Goal: Task Accomplishment & Management: Complete application form

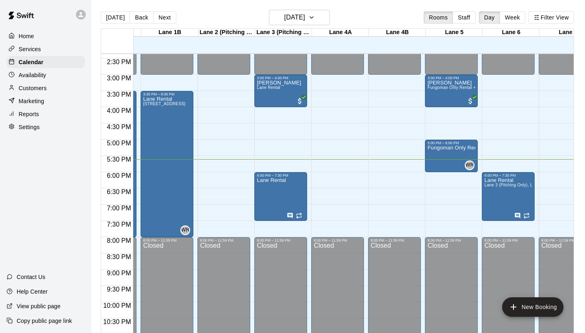
scroll to position [465, 49]
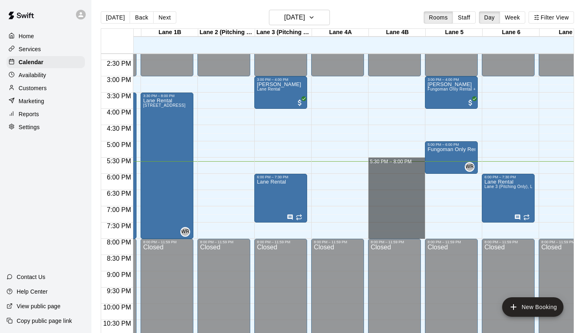
drag, startPoint x: 370, startPoint y: 159, endPoint x: 394, endPoint y: 233, distance: 77.3
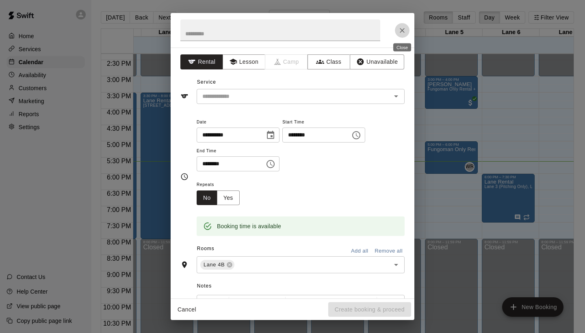
click at [401, 37] on button "Close" at bounding box center [402, 30] width 15 height 15
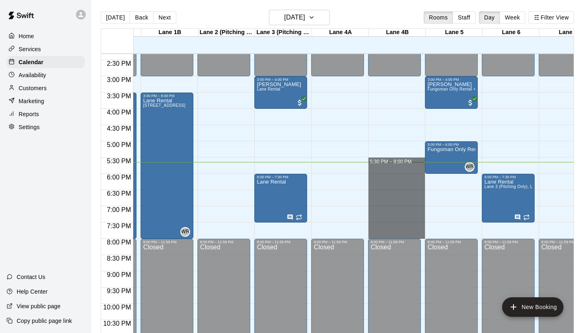
drag, startPoint x: 374, startPoint y: 161, endPoint x: 407, endPoint y: 232, distance: 78.5
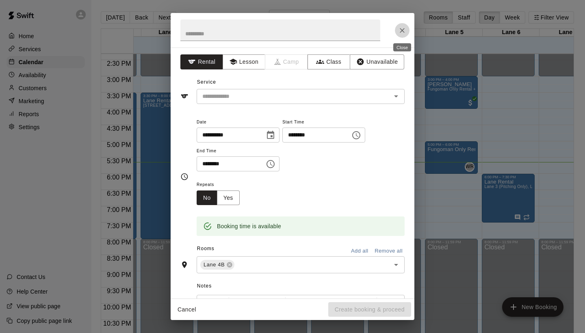
click at [400, 36] on button "Close" at bounding box center [402, 30] width 15 height 15
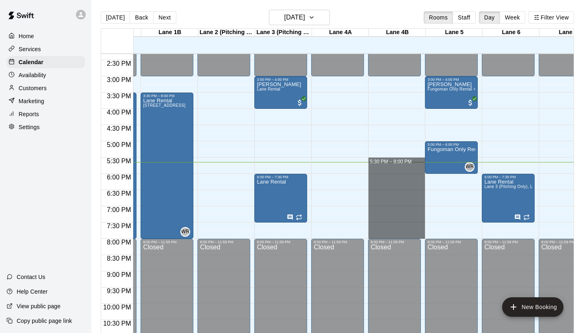
drag, startPoint x: 372, startPoint y: 161, endPoint x: 408, endPoint y: 232, distance: 79.2
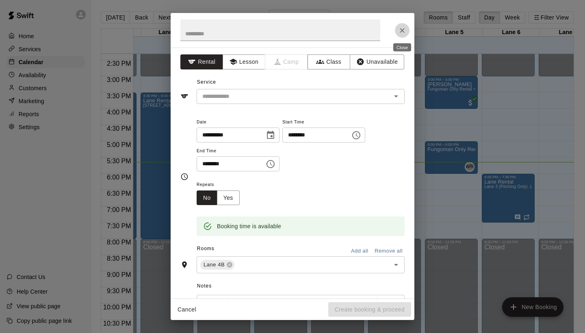
click at [399, 30] on icon "Close" at bounding box center [402, 30] width 8 height 8
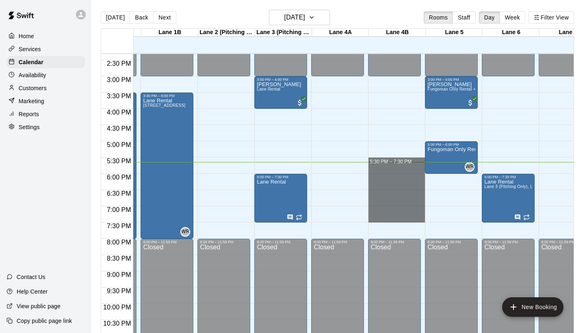
drag, startPoint x: 372, startPoint y: 160, endPoint x: 407, endPoint y: 219, distance: 68.6
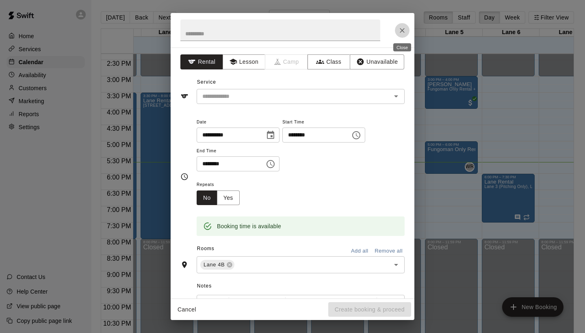
click at [407, 35] on button "Close" at bounding box center [402, 30] width 15 height 15
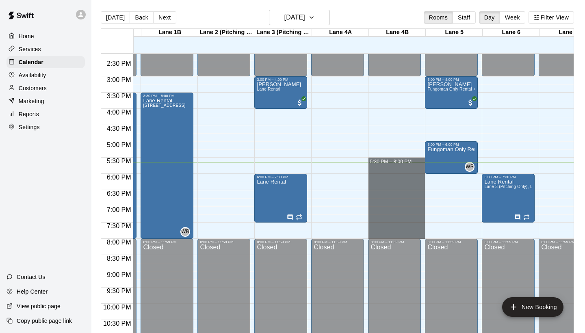
drag, startPoint x: 373, startPoint y: 160, endPoint x: 401, endPoint y: 236, distance: 81.1
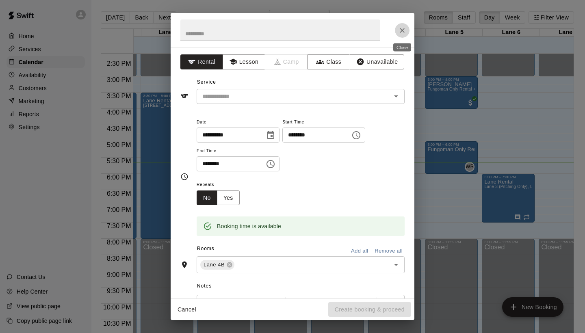
click at [403, 36] on button "Close" at bounding box center [402, 30] width 15 height 15
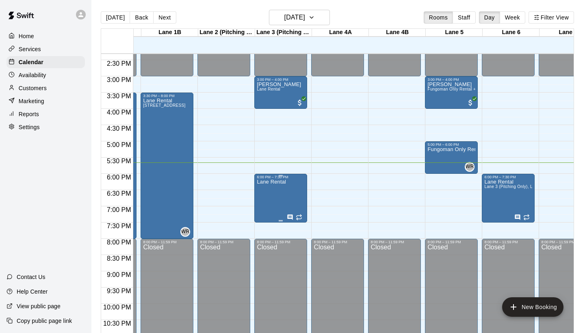
click at [286, 182] on p "Lane Rental" at bounding box center [271, 182] width 29 height 0
click at [268, 190] on icon "edit" at bounding box center [265, 191] width 10 height 10
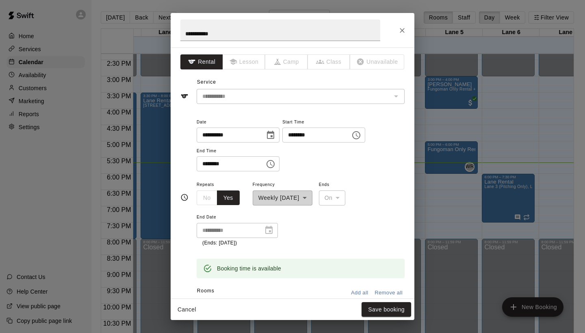
scroll to position [0, 0]
click at [399, 33] on icon "Close" at bounding box center [402, 30] width 8 height 8
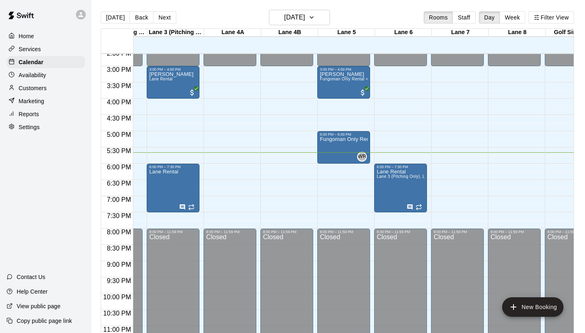
scroll to position [0, 28]
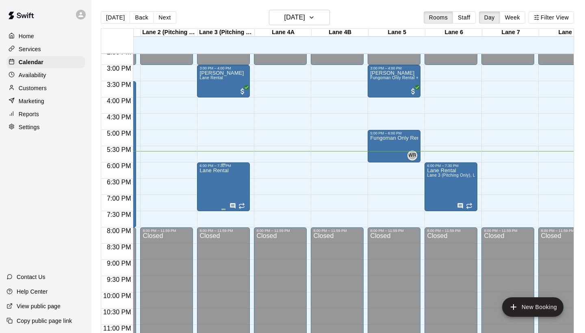
click at [245, 181] on div "Lane Rental" at bounding box center [223, 334] width 48 height 333
click at [216, 177] on button "edit" at bounding box center [208, 177] width 16 height 16
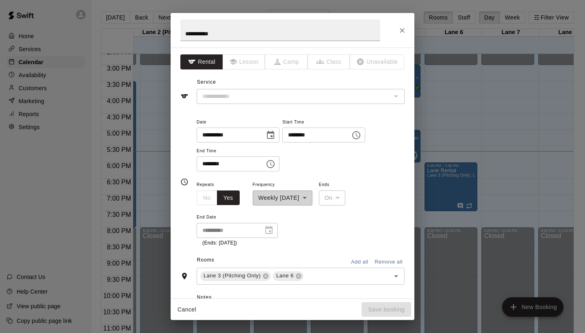
type input "**********"
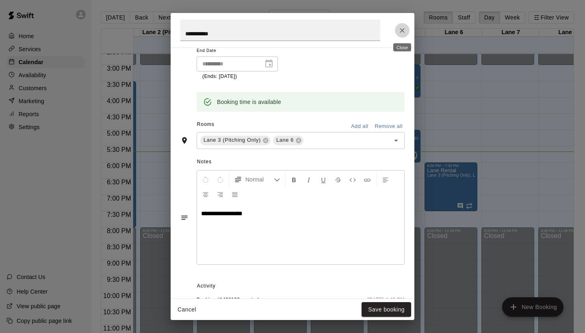
click at [404, 33] on icon "Close" at bounding box center [402, 30] width 8 height 8
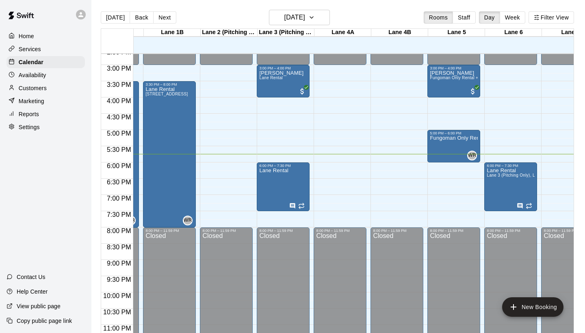
scroll to position [477, 53]
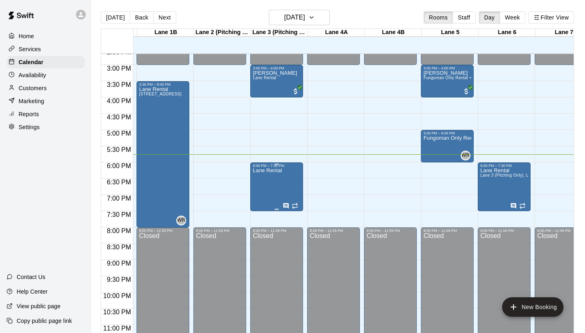
click at [282, 182] on div "Lane Rental" at bounding box center [277, 334] width 48 height 333
click at [261, 175] on icon "edit" at bounding box center [261, 177] width 10 height 10
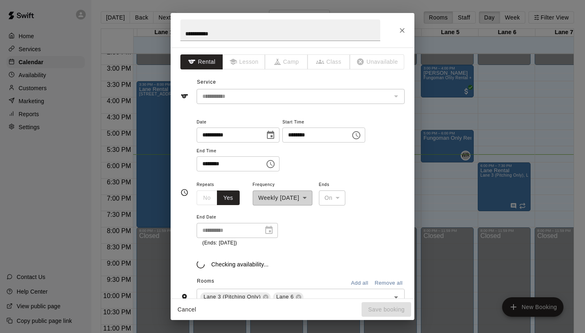
scroll to position [51, 0]
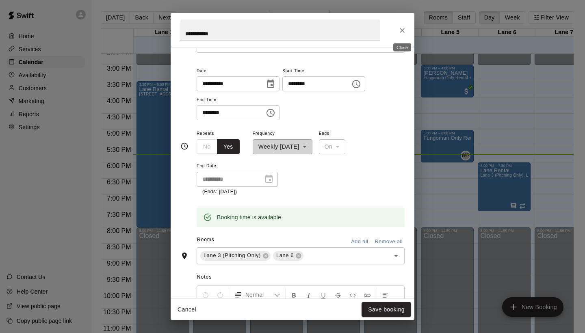
click at [401, 32] on icon "Close" at bounding box center [402, 30] width 5 height 5
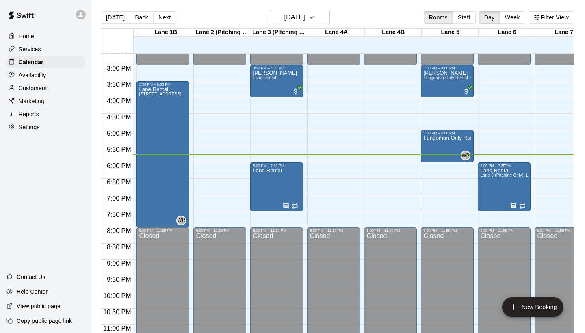
click at [501, 194] on div "Lane Rental Lane 3 (Pitching Only), Lane 6" at bounding box center [504, 334] width 48 height 333
click at [489, 176] on icon "edit" at bounding box center [488, 176] width 7 height 7
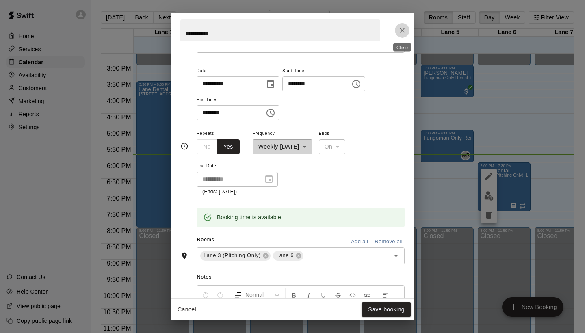
click at [400, 30] on icon "Close" at bounding box center [402, 30] width 8 height 8
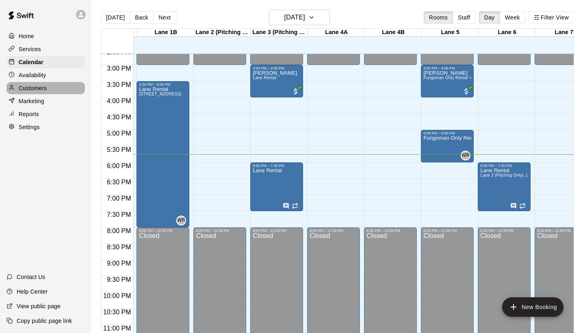
click at [60, 86] on div "Customers" at bounding box center [46, 88] width 78 height 12
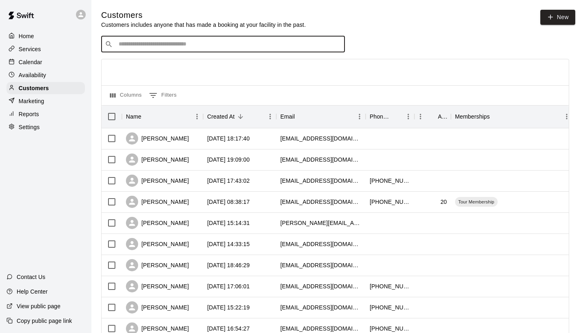
click at [206, 46] on input "Search customers by name or email" at bounding box center [228, 44] width 225 height 8
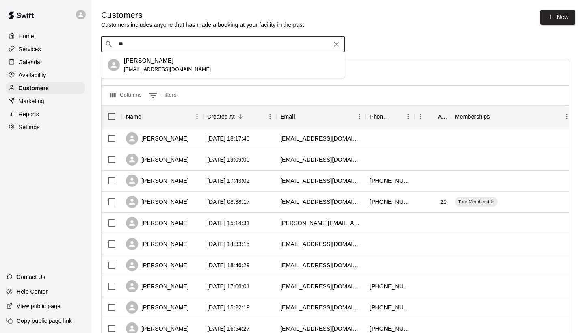
type input "*"
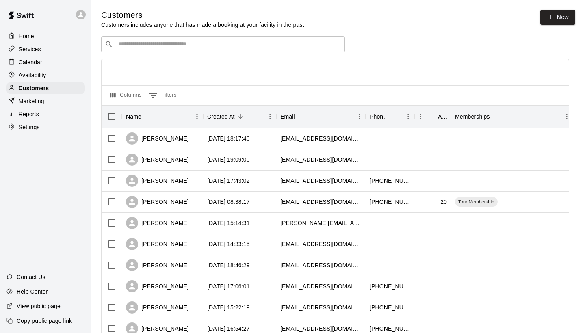
click at [14, 55] on div "Home Services Calendar Availability Customers Marketing Reports Settings" at bounding box center [45, 81] width 91 height 105
click at [19, 59] on p "Calendar" at bounding box center [31, 62] width 24 height 8
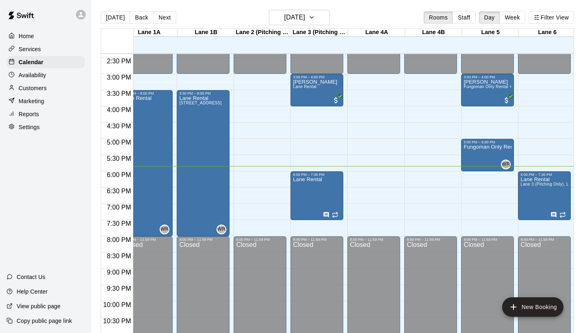
scroll to position [467, 14]
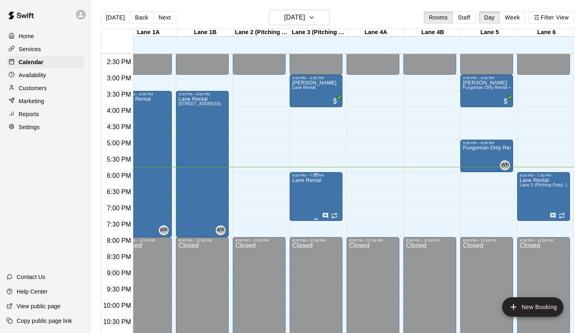
click at [339, 178] on div "6:00 PM – 7:30 PM" at bounding box center [316, 175] width 48 height 4
click at [299, 180] on icon "edit" at bounding box center [301, 182] width 10 height 10
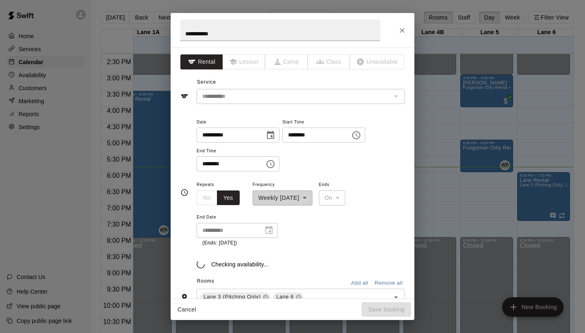
scroll to position [51, 0]
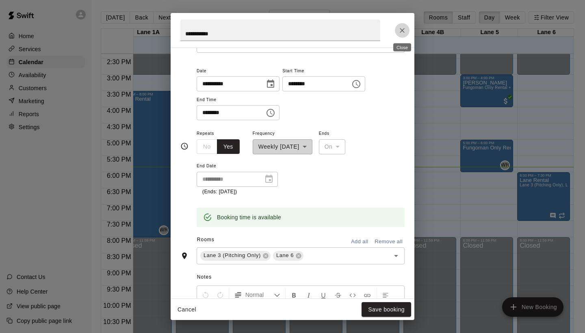
click at [402, 28] on icon "Close" at bounding box center [402, 30] width 8 height 8
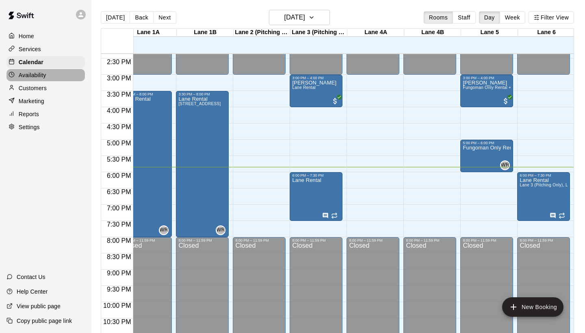
click at [58, 76] on div "Availability" at bounding box center [46, 75] width 78 height 12
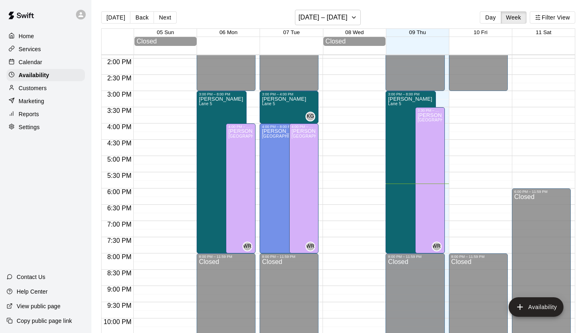
click at [44, 63] on div "Calendar" at bounding box center [46, 62] width 78 height 12
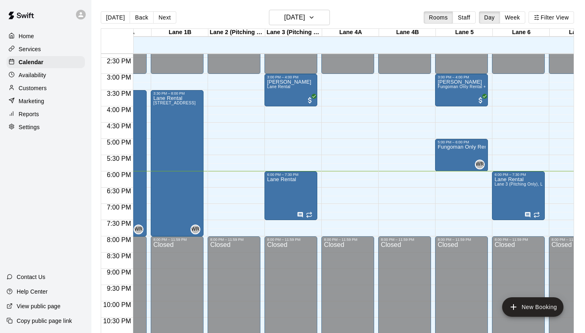
scroll to position [466, 39]
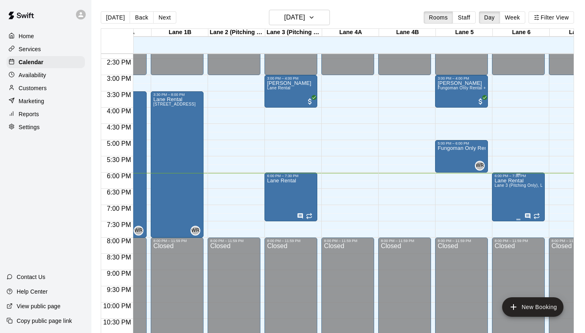
click at [536, 184] on span "Lane 3 (Pitching Only), Lane 6" at bounding box center [523, 185] width 59 height 4
click at [527, 159] on div at bounding box center [292, 166] width 585 height 333
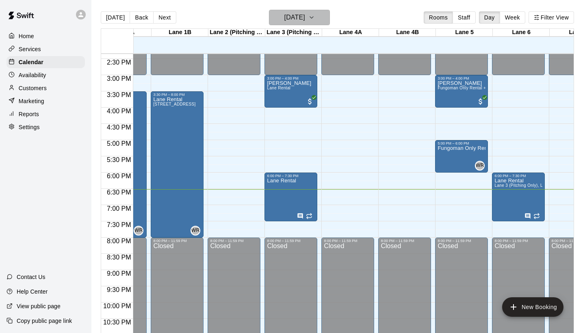
click at [315, 16] on icon "button" at bounding box center [311, 18] width 7 height 10
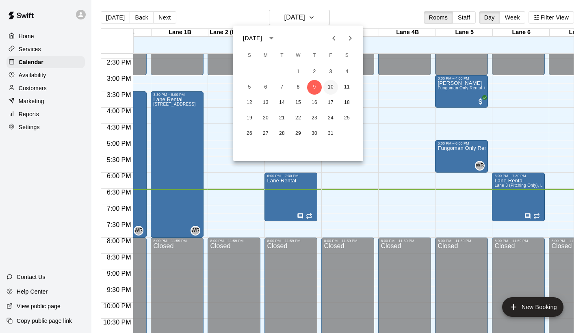
click at [329, 87] on button "10" at bounding box center [330, 87] width 15 height 15
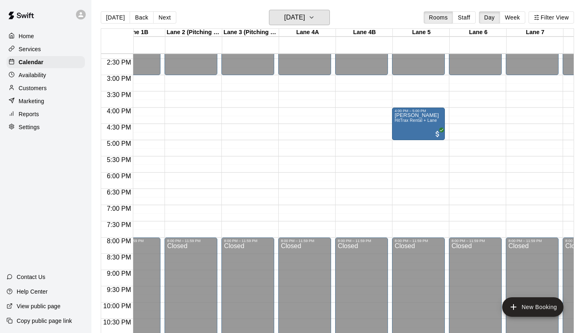
scroll to position [464, 90]
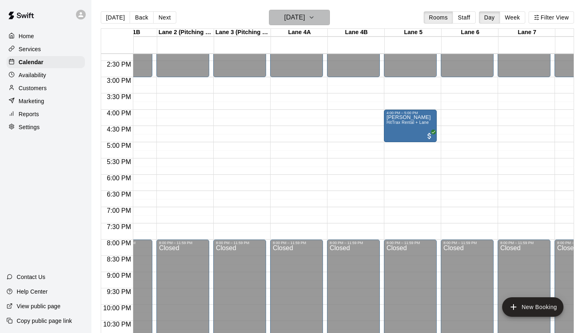
click at [315, 22] on icon "button" at bounding box center [311, 18] width 7 height 10
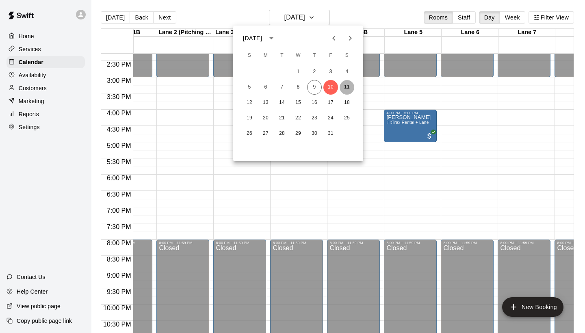
click at [345, 89] on button "11" at bounding box center [347, 87] width 15 height 15
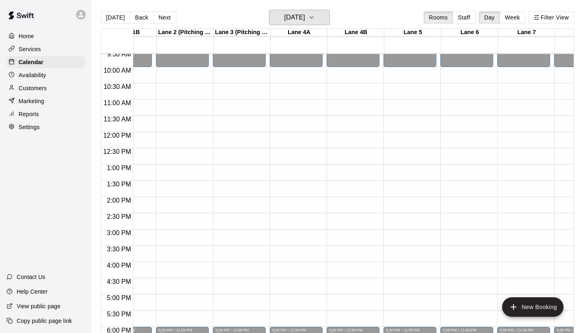
scroll to position [312, 91]
click at [315, 13] on icon "button" at bounding box center [311, 18] width 7 height 10
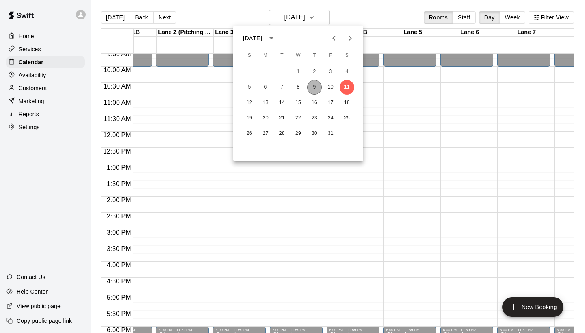
click at [314, 87] on button "9" at bounding box center [314, 87] width 15 height 15
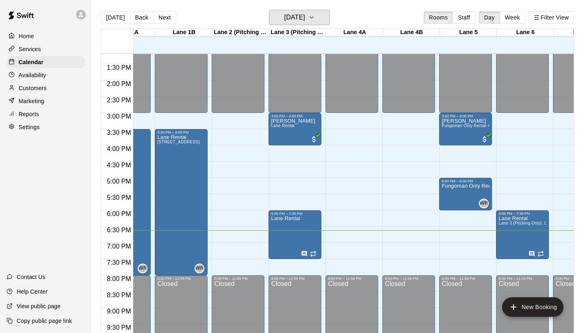
scroll to position [426, 35]
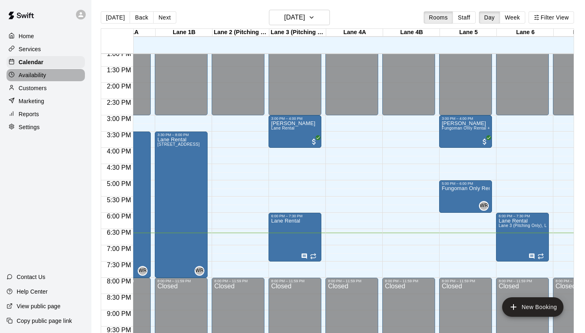
click at [61, 77] on div "Availability" at bounding box center [46, 75] width 78 height 12
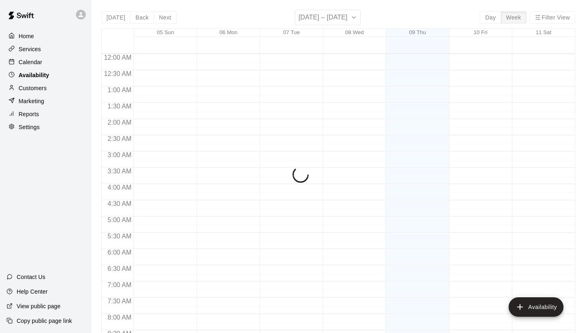
scroll to position [492, 0]
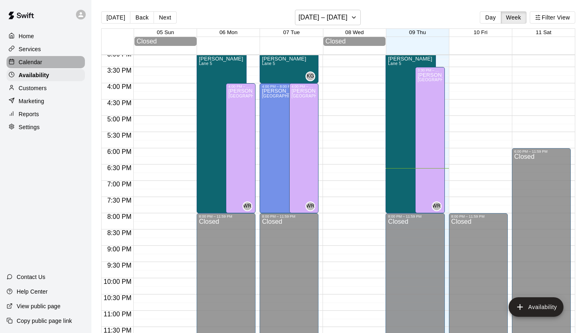
click at [48, 63] on div "Calendar" at bounding box center [46, 62] width 78 height 12
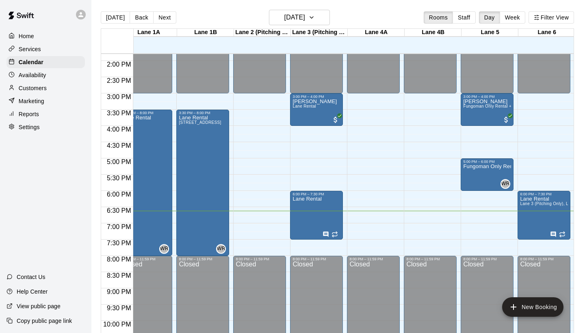
scroll to position [447, 13]
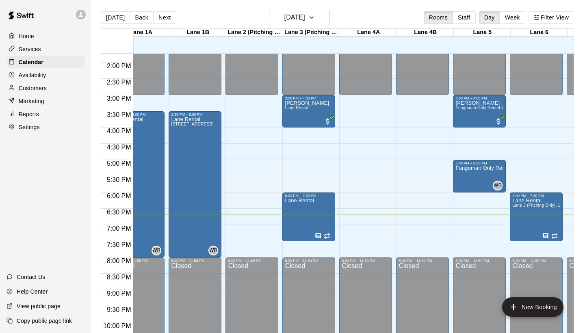
click at [39, 86] on p "Customers" at bounding box center [33, 88] width 28 height 8
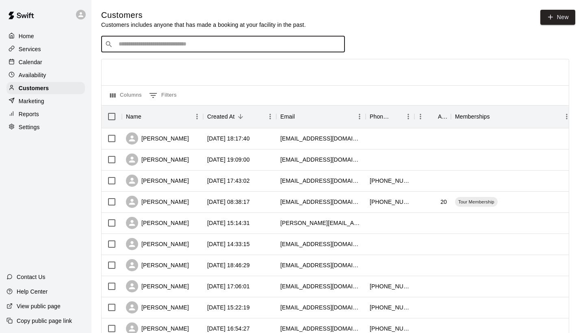
click at [249, 42] on input "Search customers by name or email" at bounding box center [228, 44] width 225 height 8
click at [162, 45] on input "Search customers by name or email" at bounding box center [228, 44] width 225 height 8
click at [211, 45] on input "Search customers by name or email" at bounding box center [228, 44] width 225 height 8
click at [188, 46] on input "Search customers by name or email" at bounding box center [228, 44] width 225 height 8
type input "*"
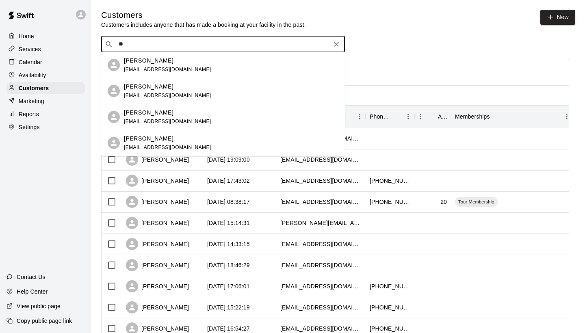
type input "*"
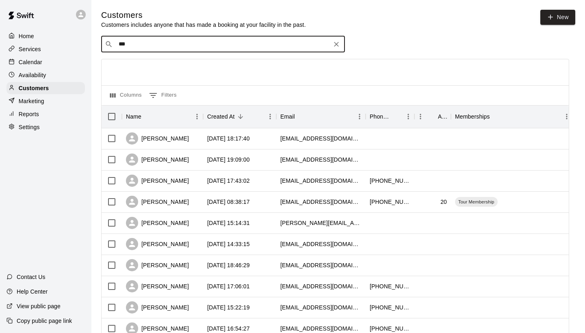
type input "****"
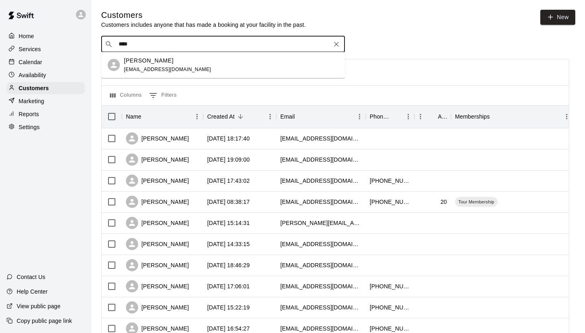
click at [194, 63] on div "justin downery justincayt0314@gmail.com" at bounding box center [231, 64] width 215 height 17
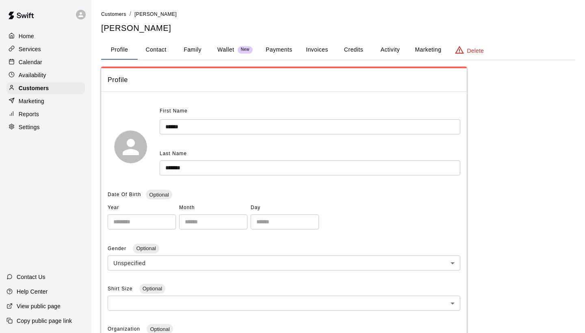
click at [278, 38] on div "**********" at bounding box center [338, 268] width 474 height 517
click at [278, 43] on button "Payments" at bounding box center [278, 50] width 39 height 20
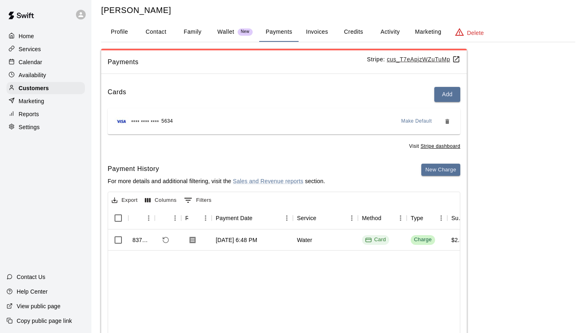
scroll to position [20, 0]
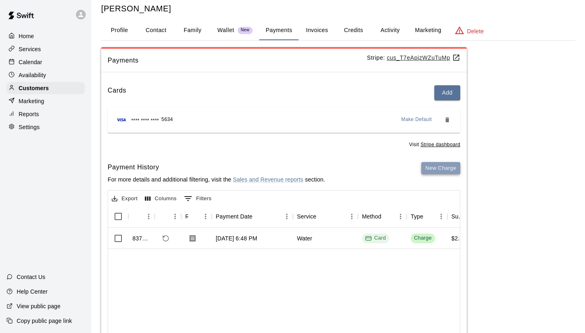
click at [434, 167] on button "New Charge" at bounding box center [440, 168] width 39 height 13
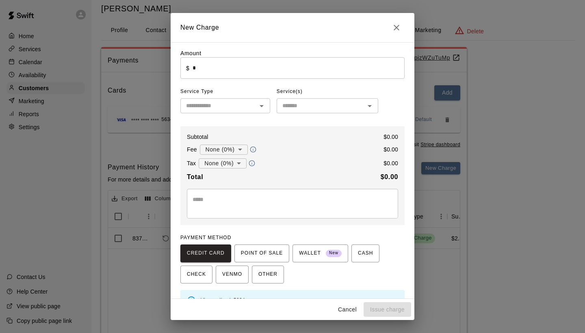
click at [236, 76] on input "*" at bounding box center [299, 68] width 212 height 22
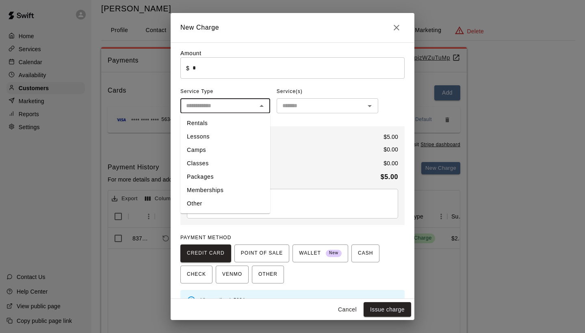
type input "****"
click at [248, 102] on input "text" at bounding box center [219, 106] width 72 height 10
click at [202, 205] on li "Other" at bounding box center [225, 203] width 90 height 13
type input "*****"
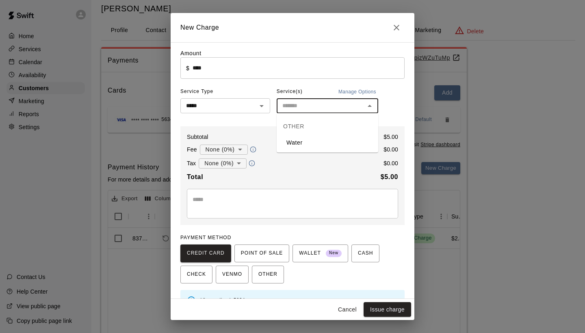
click at [322, 106] on input "text" at bounding box center [320, 106] width 83 height 10
click at [316, 145] on li "Water" at bounding box center [328, 142] width 102 height 13
type input "*****"
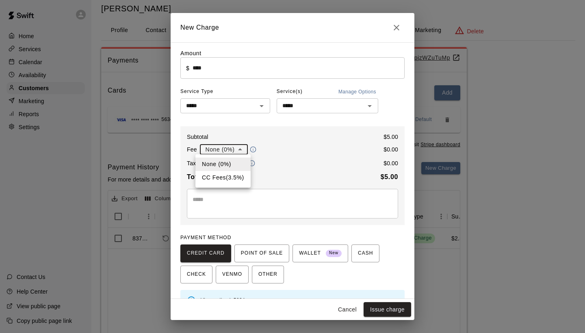
click at [240, 149] on body "Home Services Calendar Availability Customers Marketing Reports Settings Contac…" at bounding box center [292, 185] width 585 height 410
click at [236, 174] on li "CC Fees ( 3.5 % )" at bounding box center [222, 177] width 55 height 13
type input "**********"
click at [389, 309] on button "Issue charge" at bounding box center [388, 309] width 48 height 15
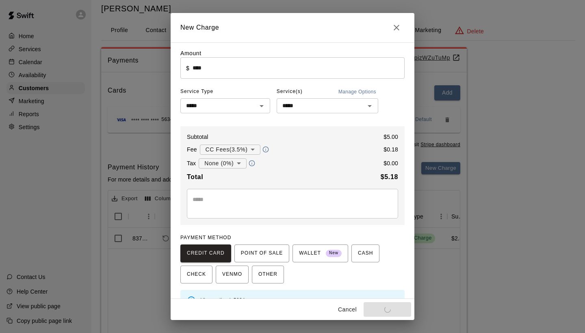
type input "*"
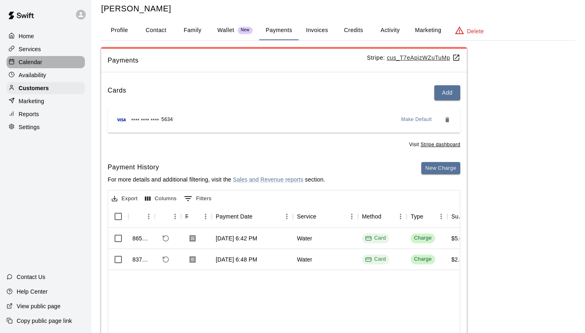
click at [34, 59] on p "Calendar" at bounding box center [31, 62] width 24 height 8
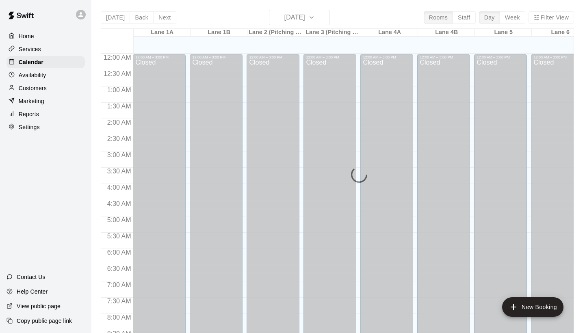
scroll to position [468, 0]
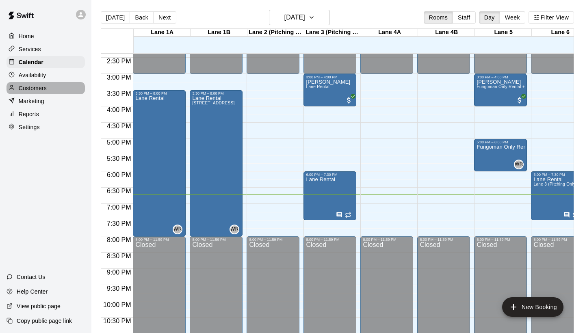
click at [43, 86] on p "Customers" at bounding box center [33, 88] width 28 height 8
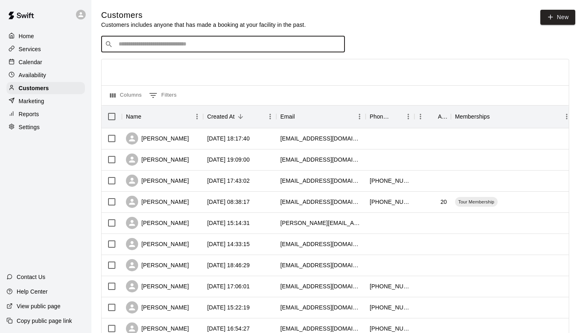
click at [250, 44] on input "Search customers by name or email" at bounding box center [228, 44] width 225 height 8
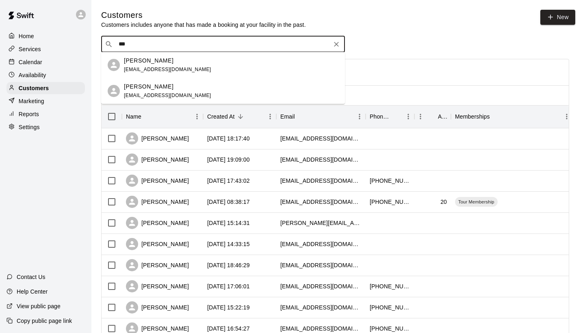
type input "****"
click at [184, 65] on div "justin downery justincayt0314@gmail.com" at bounding box center [167, 64] width 87 height 17
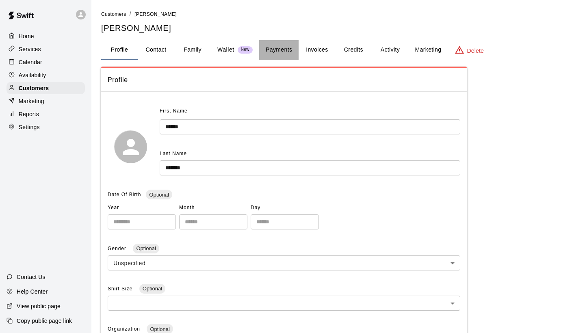
click at [277, 47] on button "Payments" at bounding box center [278, 50] width 39 height 20
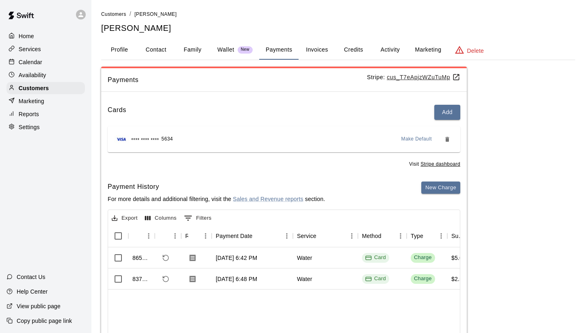
scroll to position [5, 0]
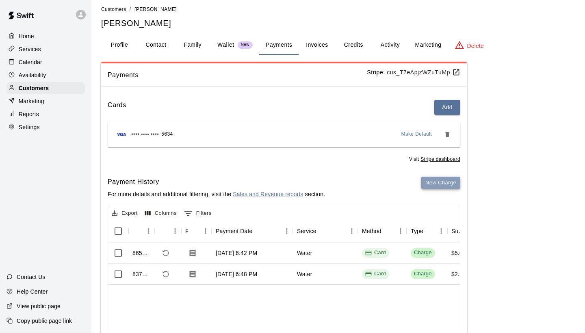
click at [431, 179] on button "New Charge" at bounding box center [440, 183] width 39 height 13
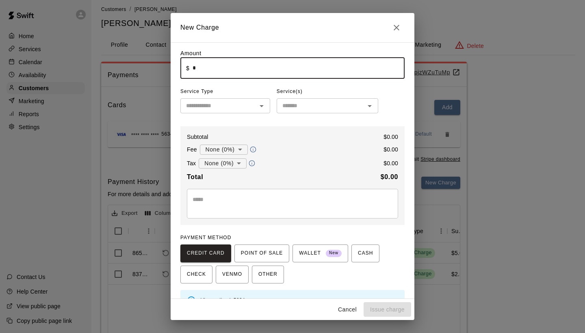
click at [267, 72] on input "*" at bounding box center [299, 68] width 212 height 22
click at [258, 102] on icon "Open" at bounding box center [262, 106] width 10 height 10
type input "*****"
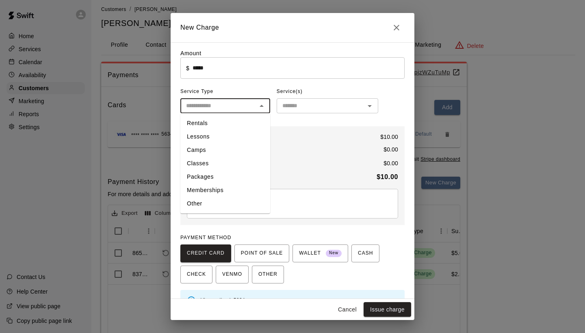
click at [213, 201] on li "Other" at bounding box center [225, 203] width 90 height 13
type input "*****"
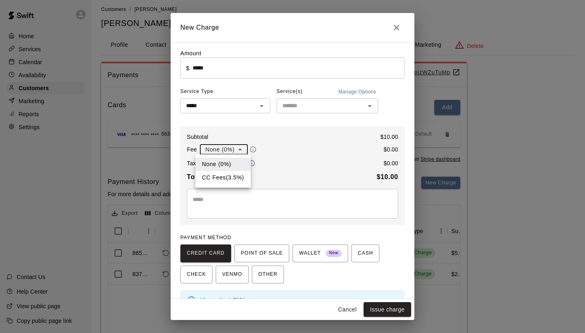
click at [240, 150] on body "Home Services Calendar Availability Customers Marketing Reports Settings Contac…" at bounding box center [292, 200] width 585 height 410
click at [227, 177] on li "CC Fees ( 3.5 % )" at bounding box center [222, 177] width 55 height 13
type input "**********"
click at [344, 104] on input "text" at bounding box center [320, 106] width 83 height 10
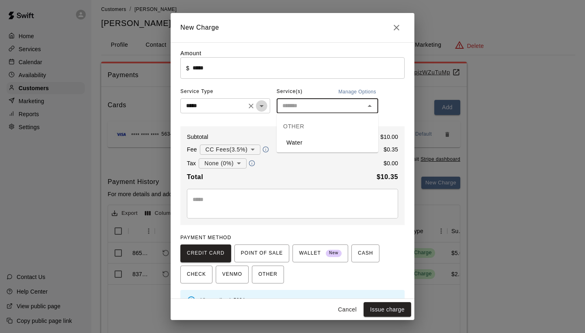
click at [260, 108] on icon "Open" at bounding box center [262, 106] width 10 height 10
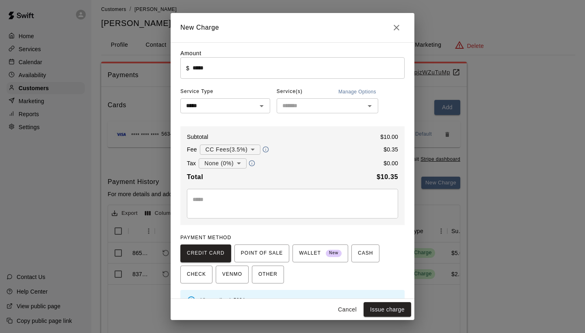
click at [300, 119] on div "**********" at bounding box center [292, 179] width 224 height 261
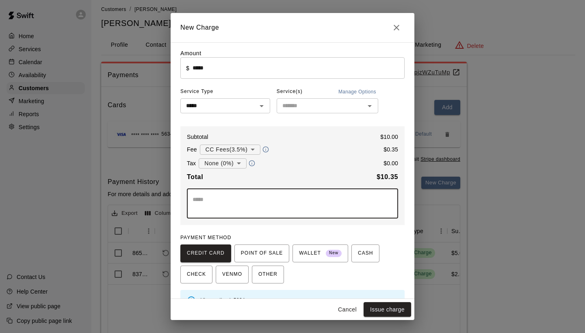
click at [235, 197] on textarea at bounding box center [293, 203] width 200 height 16
type textarea "*******"
drag, startPoint x: 236, startPoint y: 197, endPoint x: 316, endPoint y: 183, distance: 81.2
click at [316, 183] on div "**********" at bounding box center [292, 175] width 224 height 99
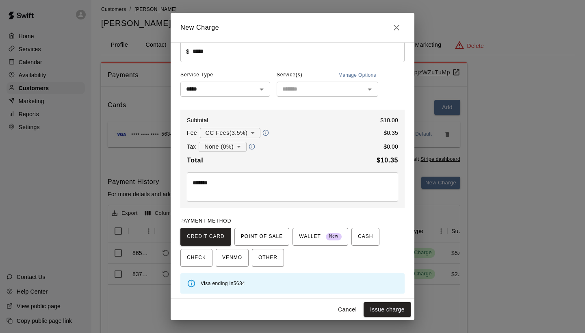
scroll to position [16, 0]
click at [379, 308] on button "Issue charge" at bounding box center [388, 309] width 48 height 15
type input "*"
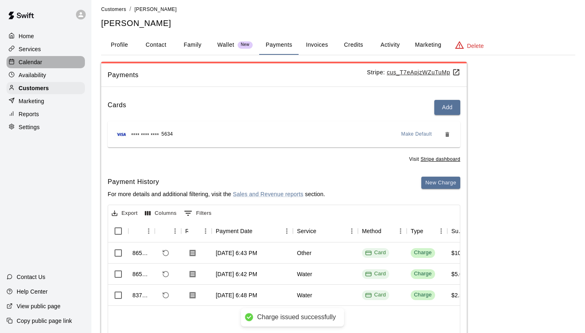
click at [50, 59] on div "Calendar" at bounding box center [46, 62] width 78 height 12
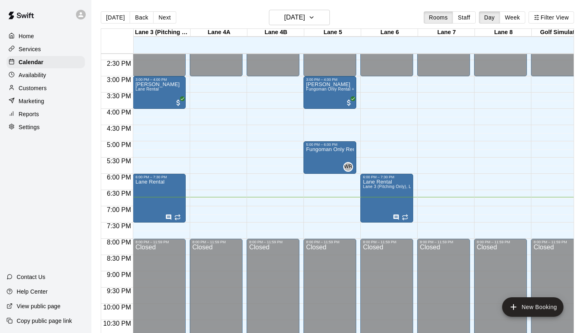
scroll to position [465, 186]
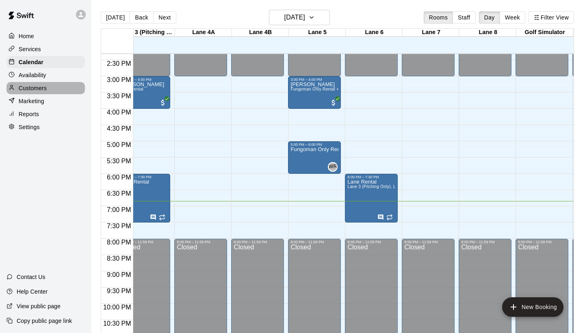
click at [44, 85] on p "Customers" at bounding box center [33, 88] width 28 height 8
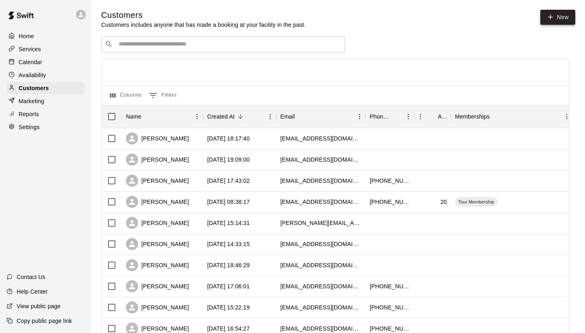
click at [546, 15] on link "New" at bounding box center [557, 17] width 35 height 15
select select "**"
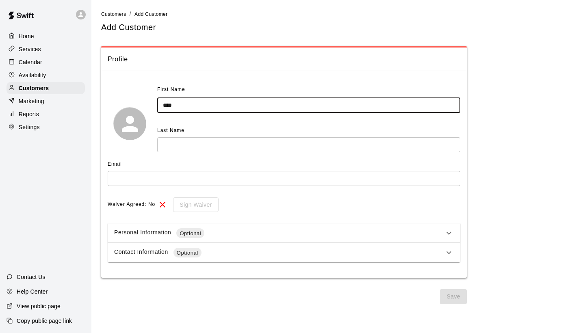
type input "****"
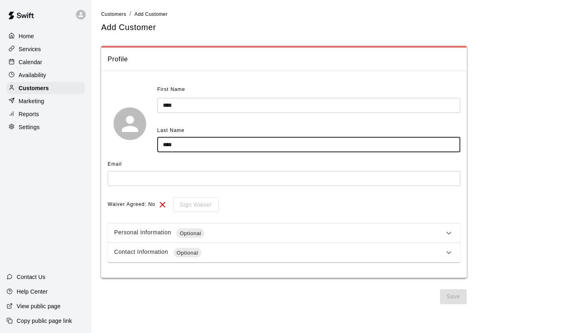
type input "****"
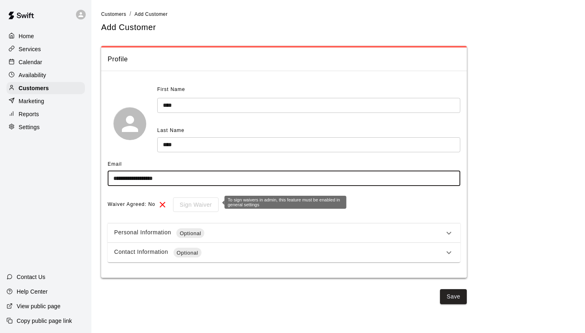
type input "**********"
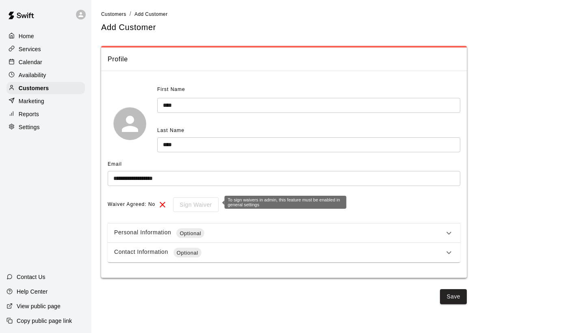
click at [208, 197] on div "Sign Waiver" at bounding box center [192, 204] width 51 height 15
click at [205, 200] on div "Sign Waiver" at bounding box center [192, 204] width 51 height 15
click at [181, 202] on div "Sign Waiver" at bounding box center [192, 204] width 51 height 15
drag, startPoint x: 183, startPoint y: 204, endPoint x: 187, endPoint y: 202, distance: 4.9
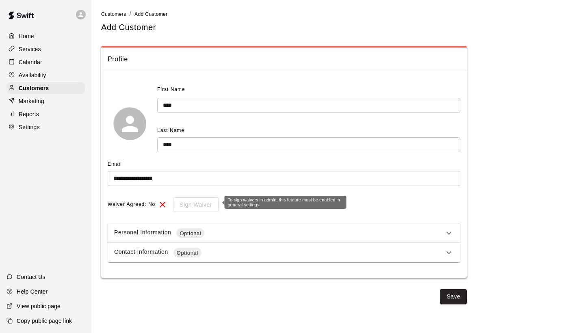
click at [187, 202] on div "Sign Waiver" at bounding box center [192, 204] width 51 height 15
click at [207, 228] on div "Personal Information Optional" at bounding box center [279, 233] width 330 height 10
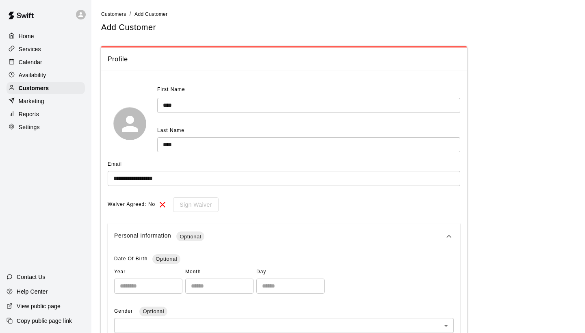
click at [207, 228] on div "Personal Information Optional" at bounding box center [284, 236] width 353 height 26
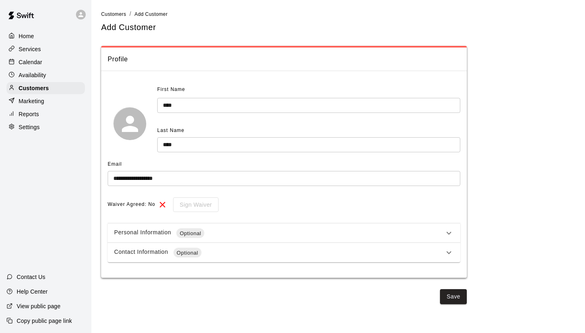
click at [277, 250] on div "Contact Information Optional" at bounding box center [279, 253] width 330 height 10
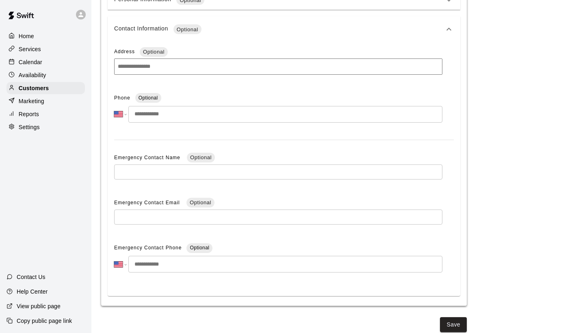
scroll to position [233, 0]
click at [447, 318] on button "Save" at bounding box center [453, 325] width 27 height 15
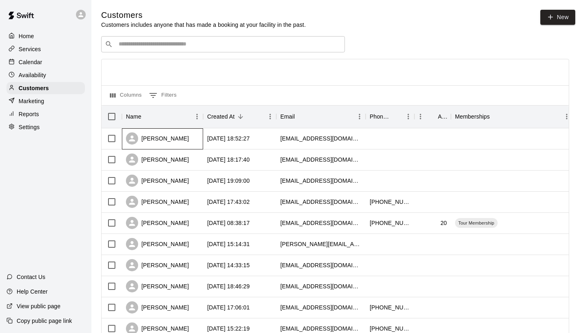
click at [160, 140] on div "[PERSON_NAME]" at bounding box center [157, 138] width 63 height 12
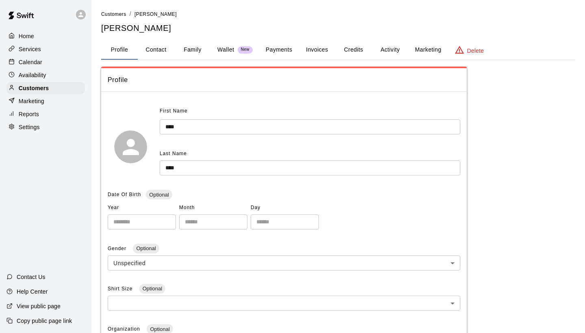
click at [275, 51] on button "Payments" at bounding box center [278, 50] width 39 height 20
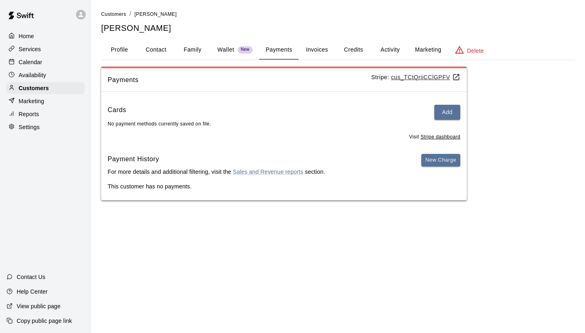
click at [335, 128] on div "Visit Stripe dashboard" at bounding box center [284, 134] width 353 height 13
click at [447, 111] on button "Add" at bounding box center [447, 112] width 26 height 15
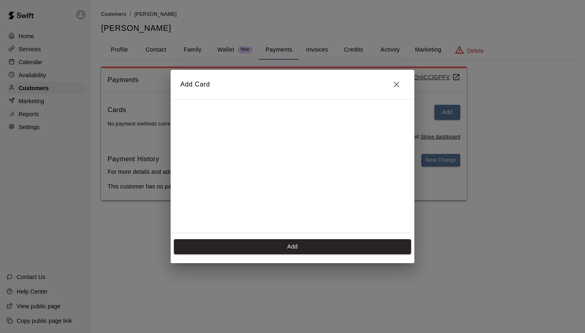
scroll to position [130, 0]
click at [397, 87] on icon "Close" at bounding box center [397, 85] width 10 height 10
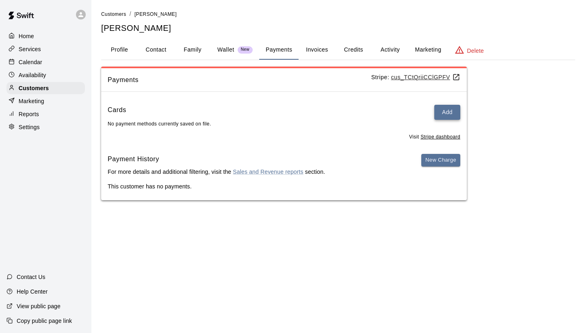
click at [438, 110] on button "Add" at bounding box center [447, 112] width 26 height 15
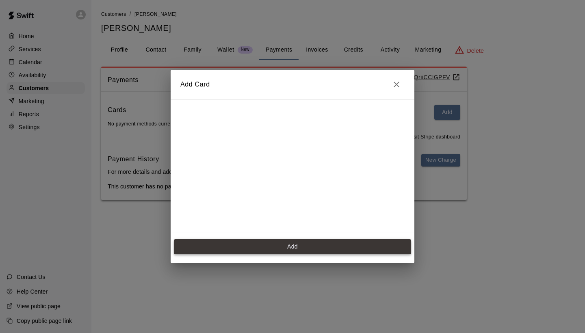
click at [295, 243] on button "Add" at bounding box center [292, 246] width 237 height 15
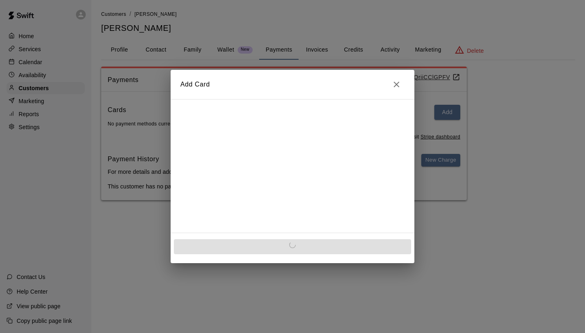
scroll to position [0, 0]
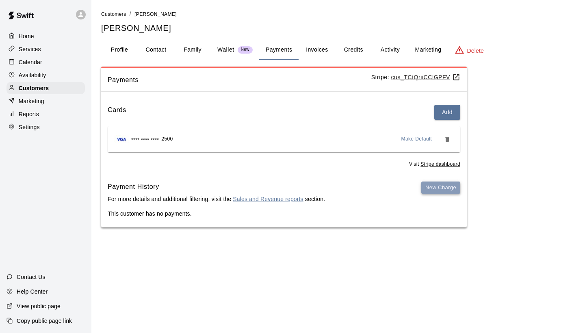
click at [427, 184] on button "New Charge" at bounding box center [440, 188] width 39 height 13
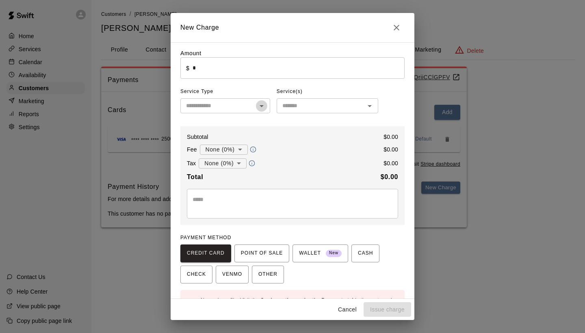
click at [261, 106] on icon "Open" at bounding box center [262, 106] width 4 height 2
click at [310, 123] on div "Amount ​ $ * ​ Service Type ​ Service(s) ​ Subtotal $ 0.00 Fee None (0%) * ​ $ …" at bounding box center [292, 184] width 224 height 270
click at [262, 104] on icon "Open" at bounding box center [262, 106] width 10 height 10
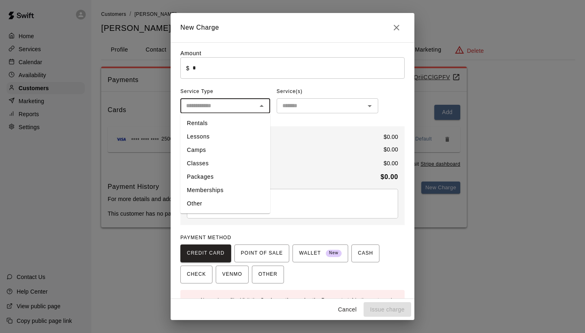
click at [215, 122] on li "Rentals" at bounding box center [225, 123] width 90 height 13
type input "*******"
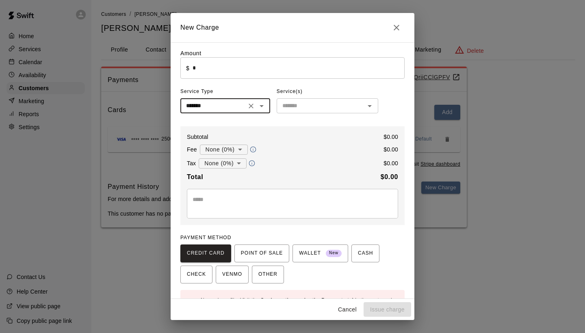
click at [314, 103] on input "text" at bounding box center [320, 106] width 83 height 10
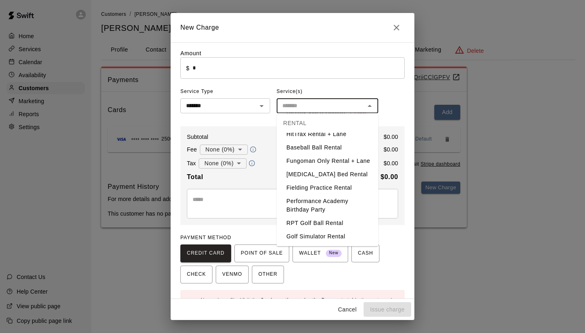
scroll to position [57, 0]
click at [311, 232] on li "Golf Simulator Rental" at bounding box center [328, 236] width 102 height 13
type input "**********"
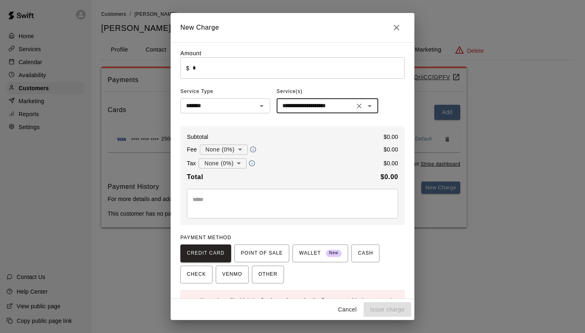
click at [235, 72] on input "*" at bounding box center [299, 68] width 212 height 22
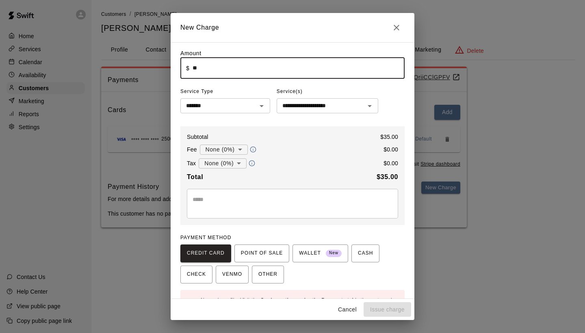
type input "*****"
click at [218, 195] on textarea at bounding box center [293, 203] width 200 height 16
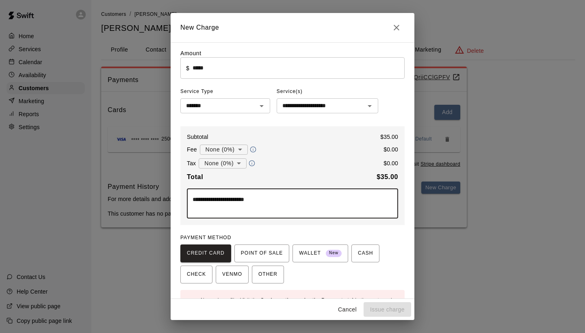
type textarea "**********"
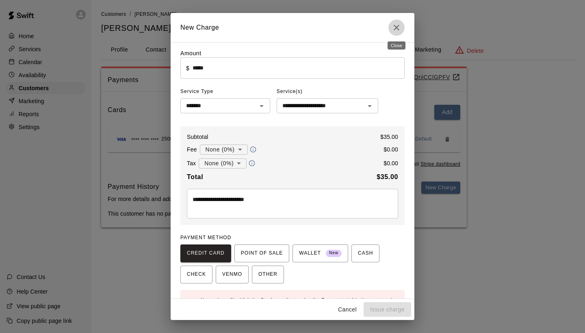
click at [401, 21] on button "Close" at bounding box center [396, 28] width 16 height 16
type input "*"
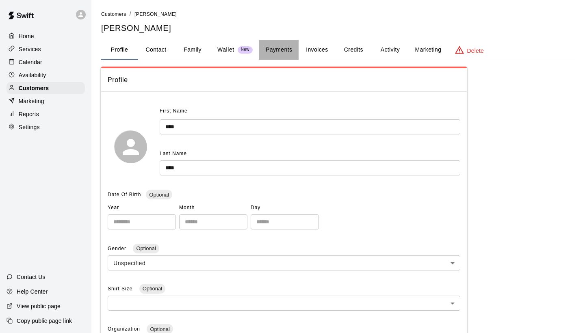
click at [288, 57] on button "Payments" at bounding box center [278, 50] width 39 height 20
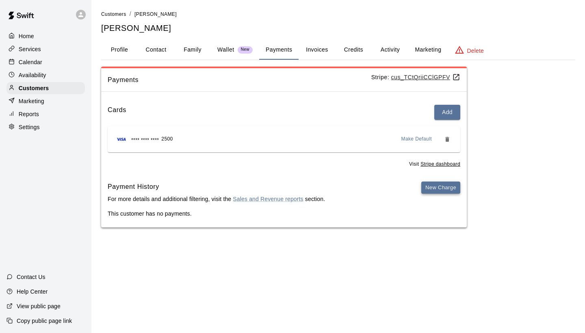
click at [424, 184] on button "New Charge" at bounding box center [440, 188] width 39 height 13
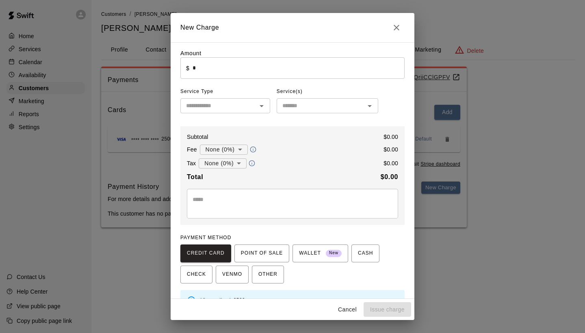
click at [239, 66] on input "*" at bounding box center [299, 68] width 212 height 22
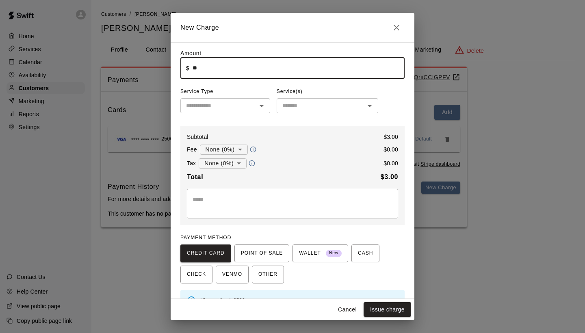
type input "*"
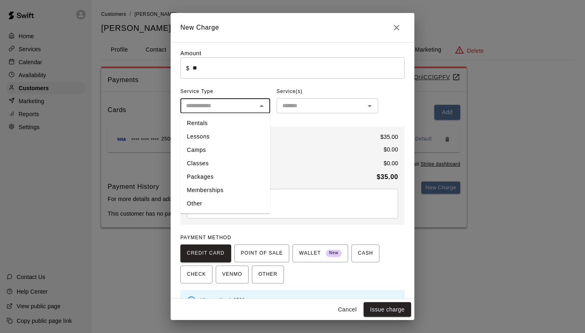
type input "*****"
click at [247, 104] on input "text" at bounding box center [219, 106] width 72 height 10
click at [243, 119] on li "Rentals" at bounding box center [225, 123] width 90 height 13
type input "*******"
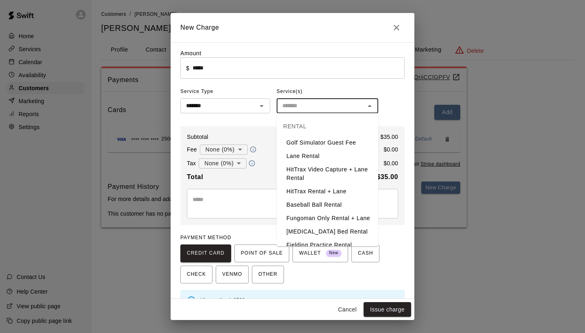
click at [296, 110] on input "text" at bounding box center [320, 106] width 83 height 10
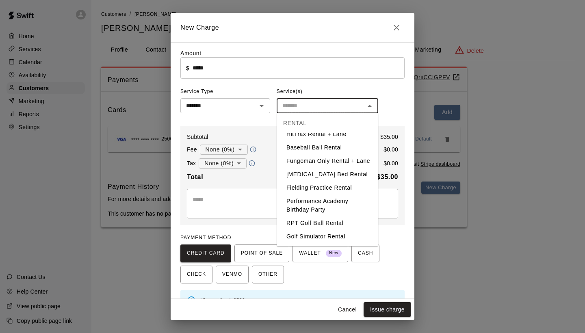
scroll to position [57, 0]
click at [311, 231] on li "Golf Simulator Rental" at bounding box center [328, 236] width 102 height 13
type input "**********"
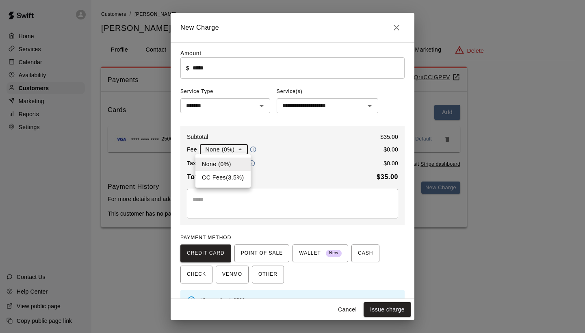
click at [243, 152] on body "**********" at bounding box center [292, 122] width 585 height 244
click at [242, 175] on li "CC Fees ( 3.5 % )" at bounding box center [222, 177] width 55 height 13
type input "**********"
click at [260, 193] on div "* ​" at bounding box center [292, 204] width 211 height 30
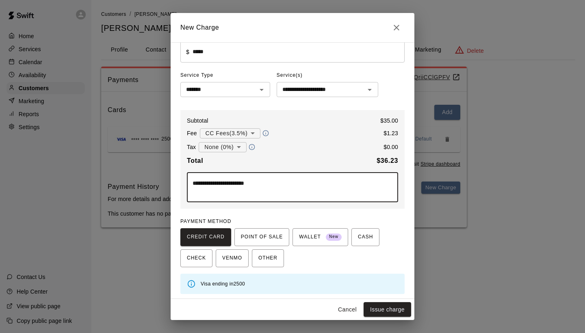
scroll to position [16, 0]
type textarea "**********"
click at [375, 307] on button "Issue charge" at bounding box center [388, 309] width 48 height 15
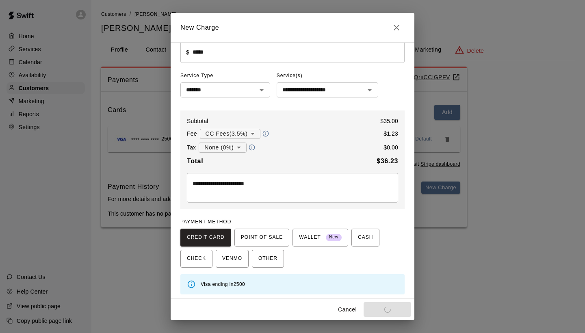
type input "*"
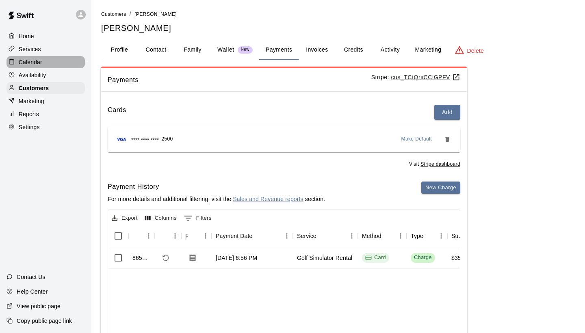
click at [63, 65] on div "Calendar" at bounding box center [46, 62] width 78 height 12
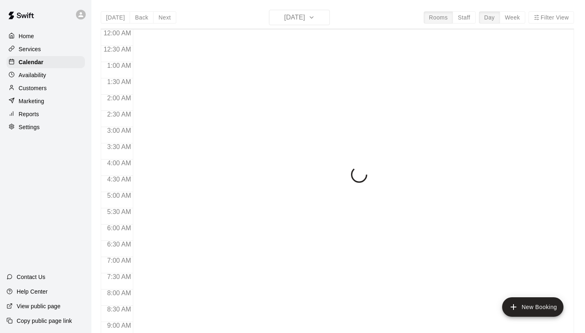
scroll to position [468, 0]
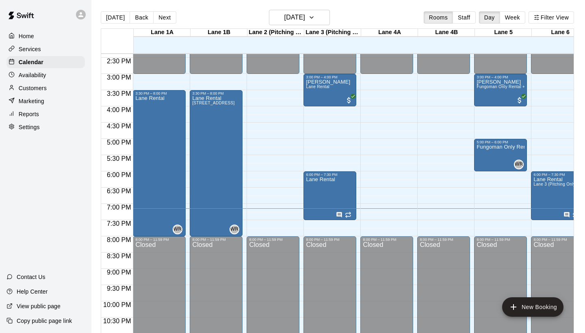
click at [46, 87] on p "Customers" at bounding box center [33, 88] width 28 height 8
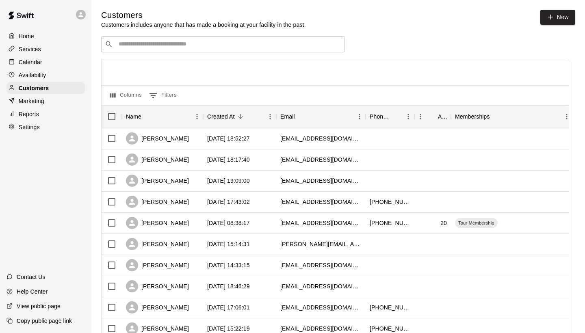
click at [209, 40] on input "Search customers by name or email" at bounding box center [228, 44] width 225 height 8
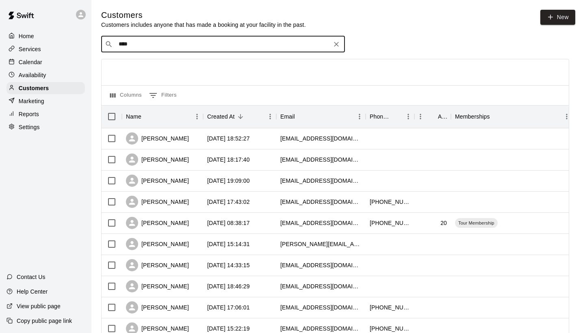
type input "*****"
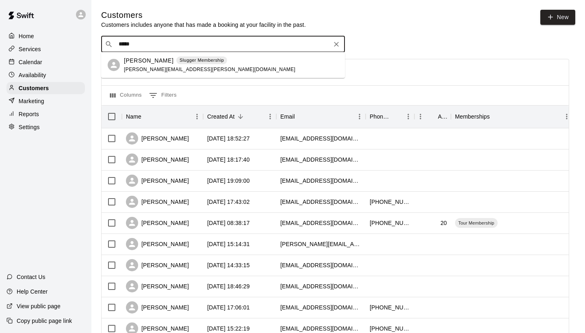
click at [151, 68] on span "[PERSON_NAME][EMAIL_ADDRESS][PERSON_NAME][DOMAIN_NAME]" at bounding box center [209, 70] width 171 height 6
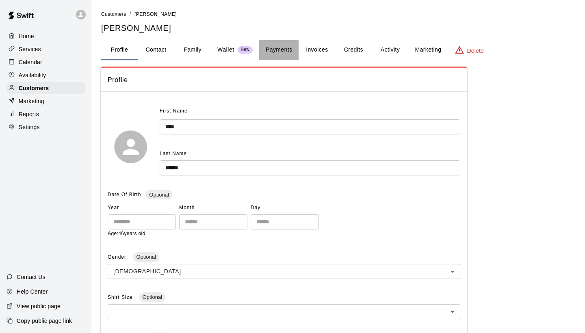
click at [282, 51] on button "Payments" at bounding box center [278, 50] width 39 height 20
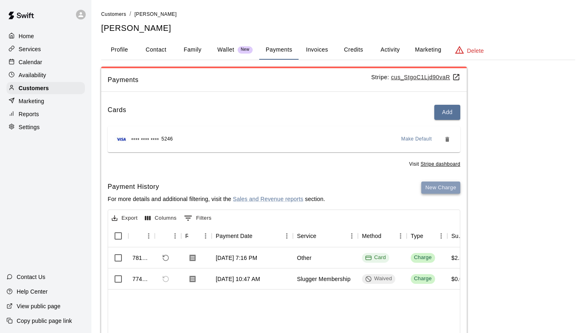
click at [439, 186] on button "New Charge" at bounding box center [440, 188] width 39 height 13
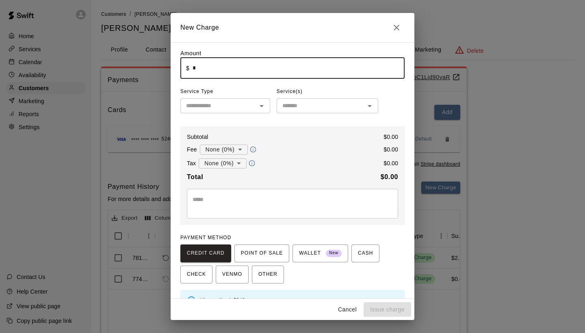
click at [217, 66] on input "*" at bounding box center [299, 68] width 212 height 22
type input "*"
type input "****"
click at [221, 106] on input "text" at bounding box center [219, 106] width 72 height 10
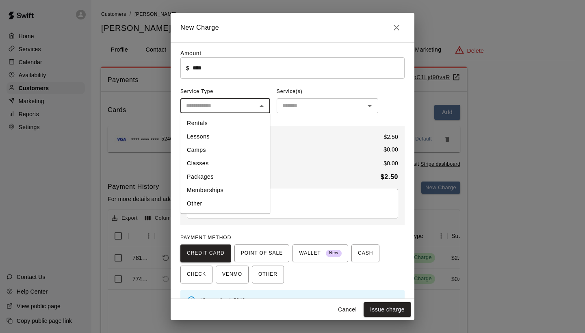
click at [222, 205] on li "Other" at bounding box center [225, 203] width 90 height 13
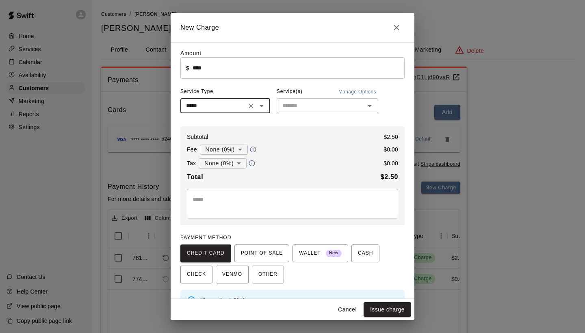
type input "*****"
click at [299, 112] on div "​" at bounding box center [328, 105] width 102 height 15
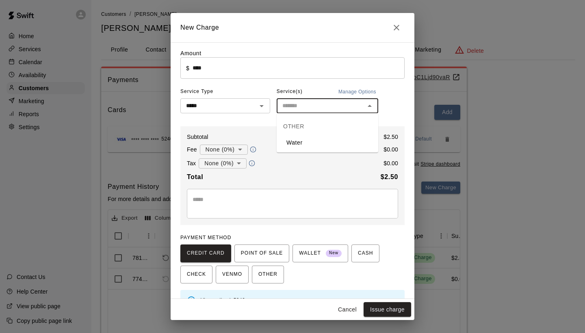
click at [301, 141] on li "Water" at bounding box center [328, 142] width 102 height 13
type input "*****"
click at [239, 148] on body "Home Services Calendar Availability Customers Marketing Reports Settings Contac…" at bounding box center [292, 205] width 585 height 410
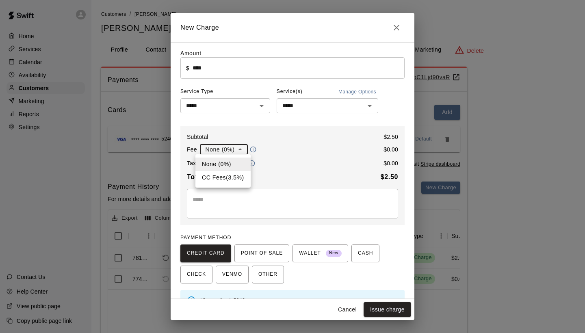
click at [236, 174] on li "CC Fees ( 3.5 % )" at bounding box center [222, 177] width 55 height 13
type input "**********"
click at [383, 305] on button "Issue charge" at bounding box center [388, 309] width 48 height 15
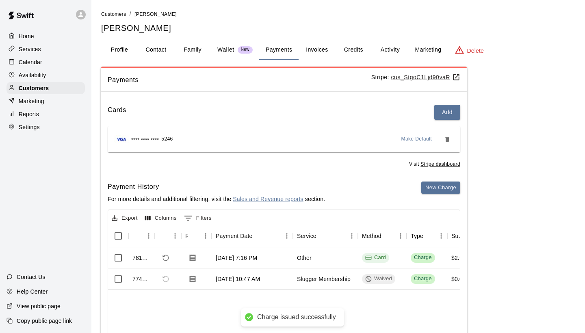
type input "*"
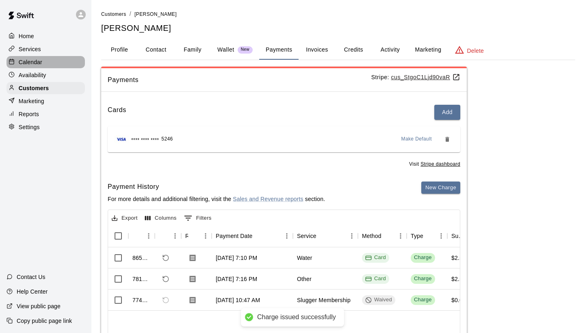
click at [64, 67] on div "Calendar" at bounding box center [46, 62] width 78 height 12
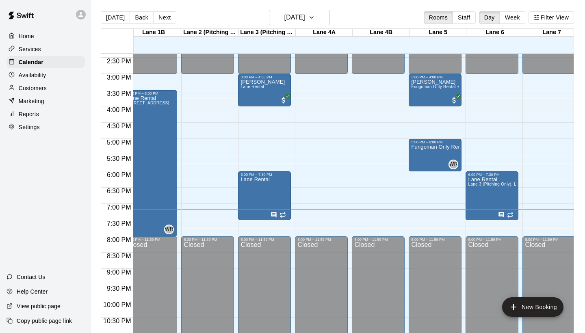
scroll to position [466, 65]
